Goal: Complete application form

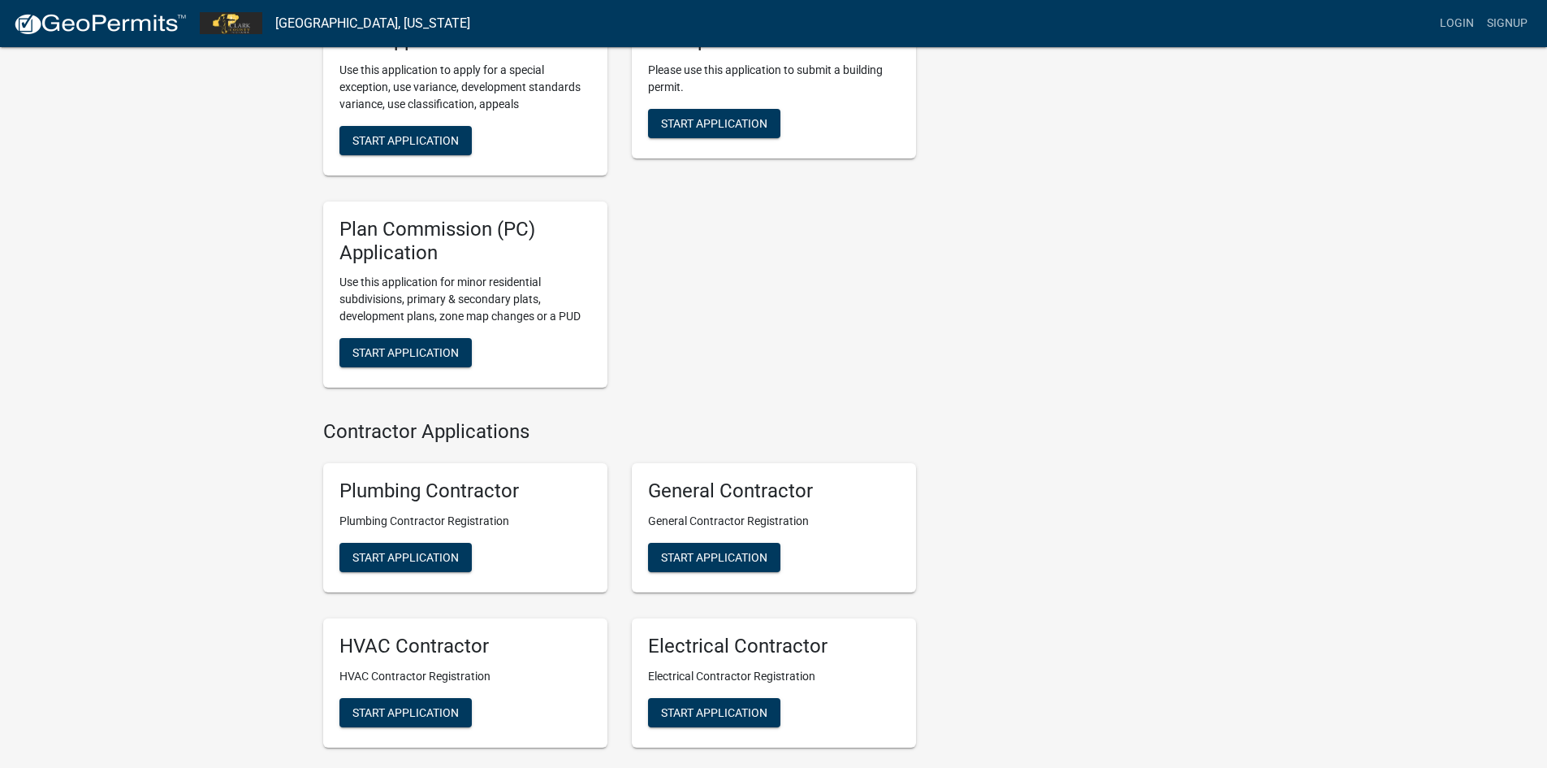
scroll to position [650, 0]
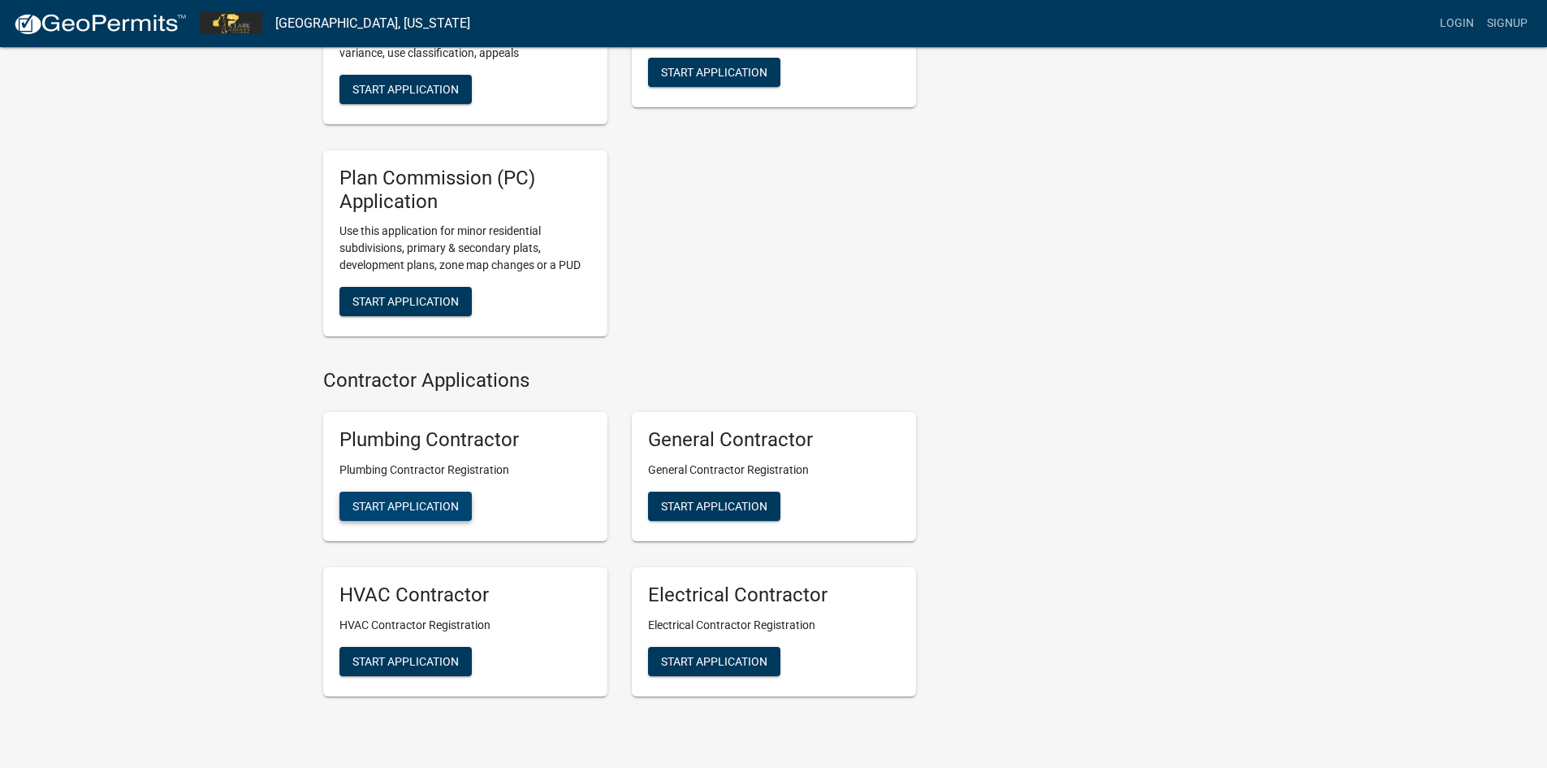
click at [453, 503] on span "Start Application" at bounding box center [406, 505] width 106 height 13
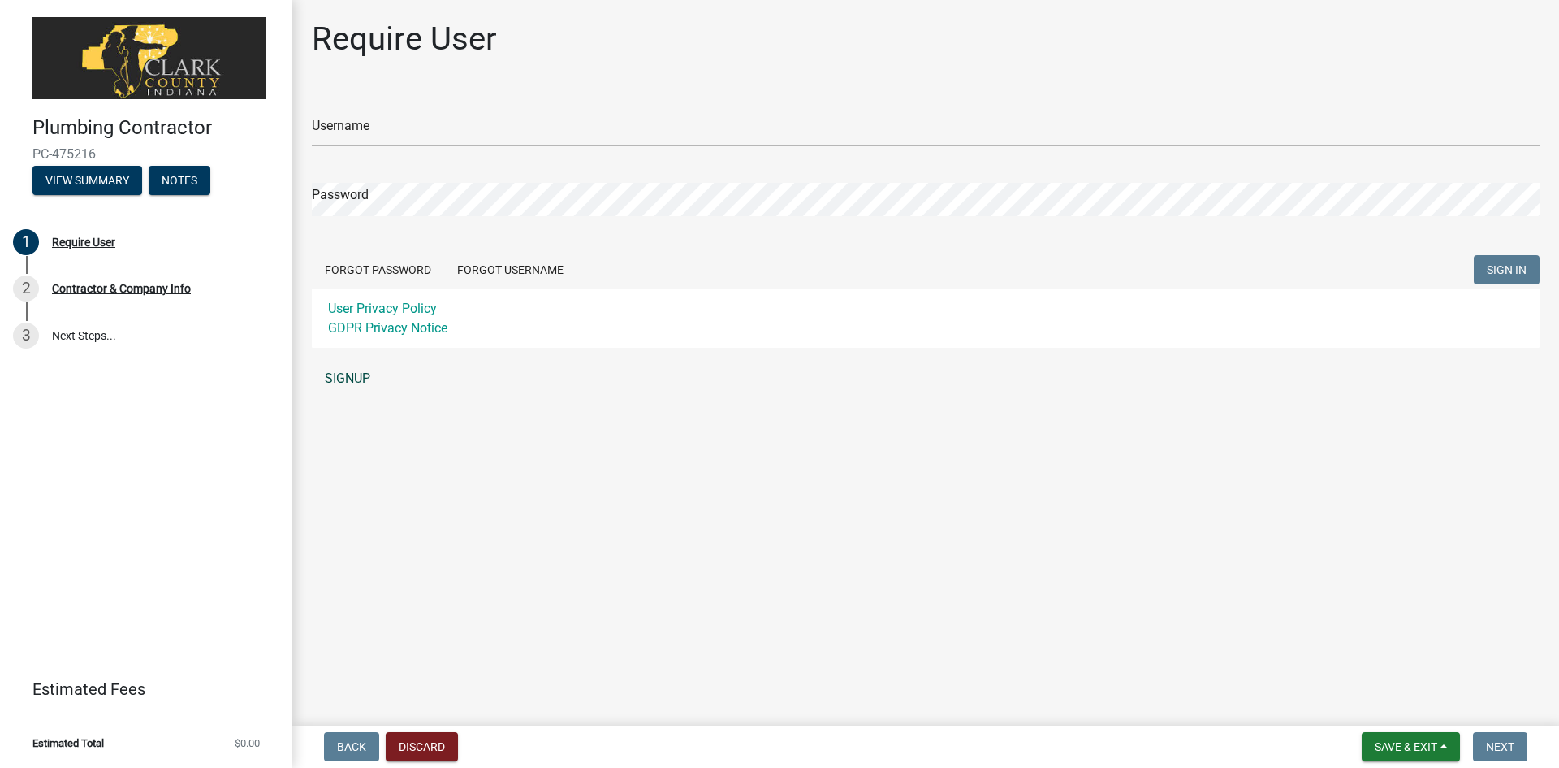
click at [347, 374] on link "SIGNUP" at bounding box center [926, 378] width 1228 height 32
